Goal: Task Accomplishment & Management: Manage account settings

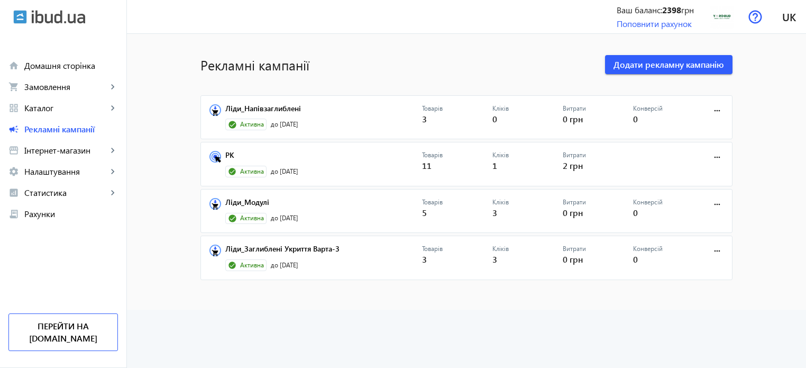
click at [506, 332] on advertising-list "Рекламні кампанії Додати рекламну кампанію Ліди_Напівзаглиблені Активна до [DAT…" at bounding box center [466, 201] width 679 height 334
